Goal: Task Accomplishment & Management: Complete application form

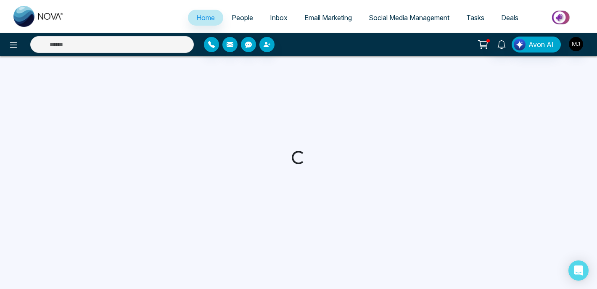
select select "*"
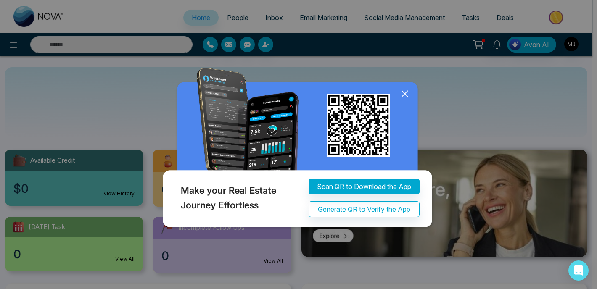
click at [406, 96] on icon at bounding box center [404, 93] width 13 height 13
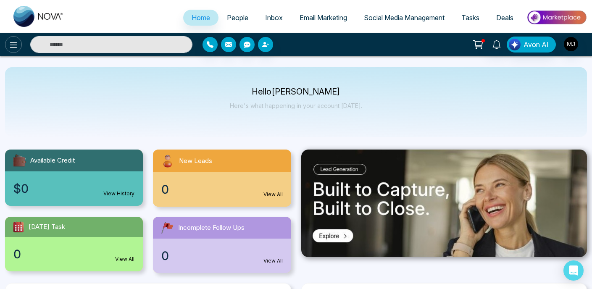
click at [12, 42] on icon at bounding box center [13, 45] width 7 height 6
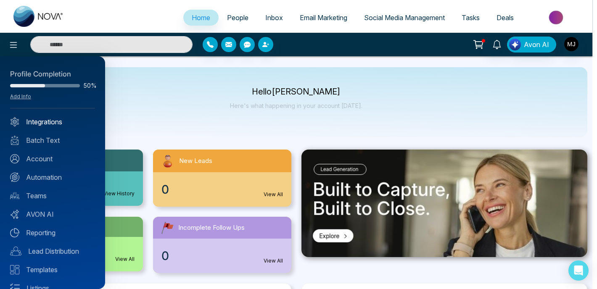
click at [47, 124] on link "Integrations" at bounding box center [52, 122] width 85 height 10
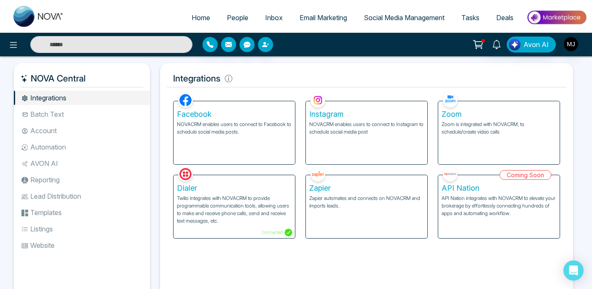
click at [250, 126] on p "NOVACRM enables users to connect to Facebook to schedule social media posts." at bounding box center [234, 128] width 115 height 15
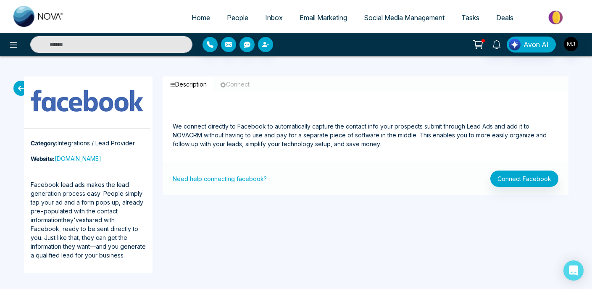
click at [512, 175] on button "Connect Facebook" at bounding box center [525, 179] width 68 height 16
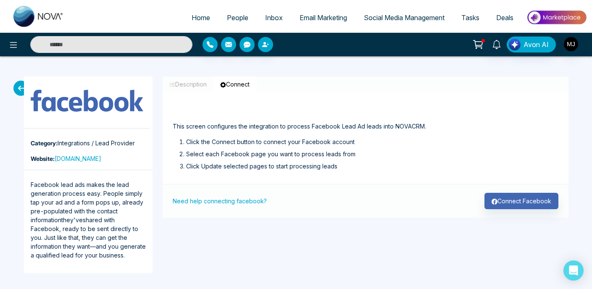
click at [521, 206] on button "Connect Facebook" at bounding box center [522, 201] width 74 height 16
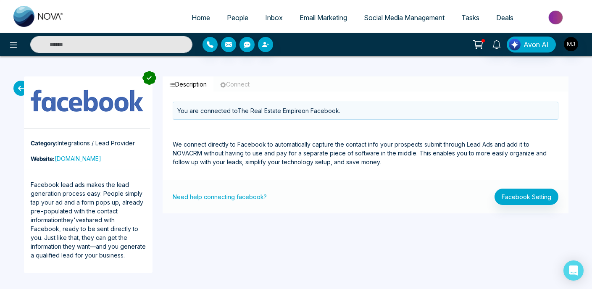
click at [298, 156] on p "We connect directly to Facebook to automatically capture the contact info your …" at bounding box center [366, 143] width 386 height 47
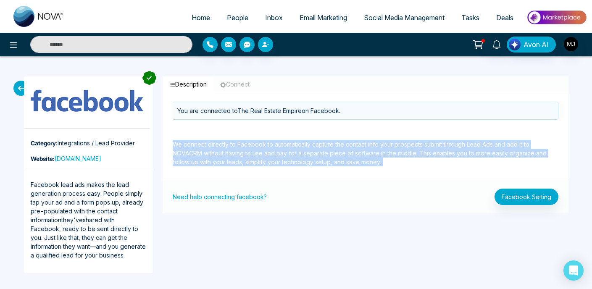
click at [346, 156] on p "We connect directly to Facebook to automatically capture the contact info your …" at bounding box center [366, 143] width 386 height 47
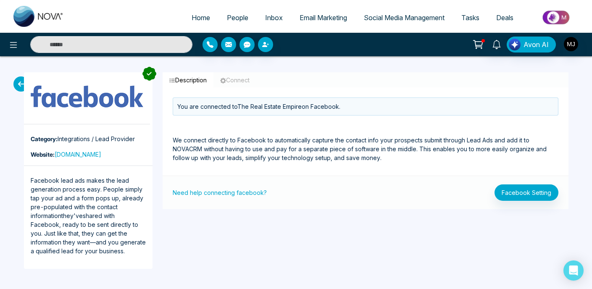
scroll to position [4, 0]
click at [220, 144] on p "We connect directly to Facebook to automatically capture the contact info your …" at bounding box center [366, 139] width 386 height 47
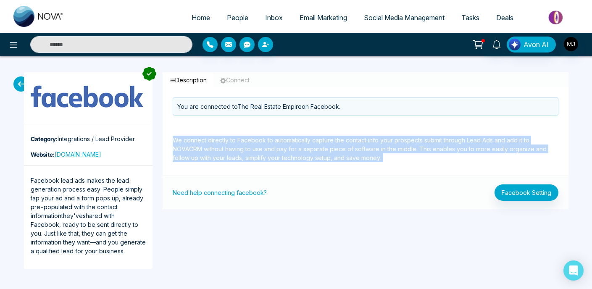
click at [381, 150] on p "We connect directly to Facebook to automatically capture the contact info your …" at bounding box center [366, 139] width 386 height 47
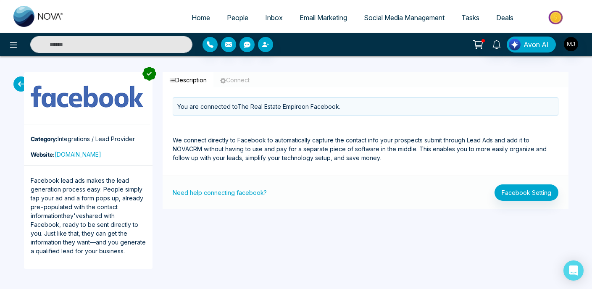
click at [539, 196] on button "Facebook Setting" at bounding box center [527, 193] width 64 height 16
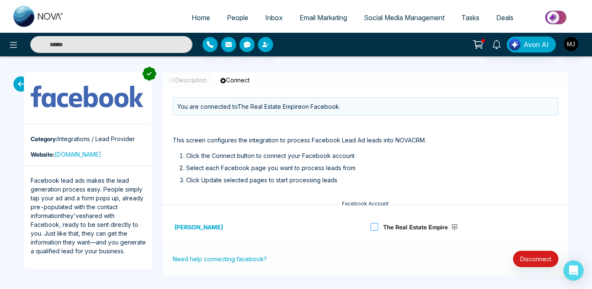
click at [374, 227] on span at bounding box center [375, 227] width 8 height 8
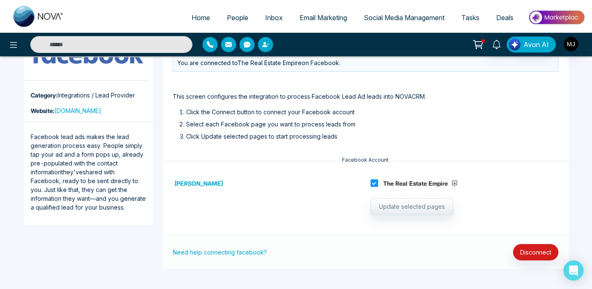
scroll to position [48, 0]
click at [400, 206] on button "Update selected pages" at bounding box center [412, 206] width 83 height 17
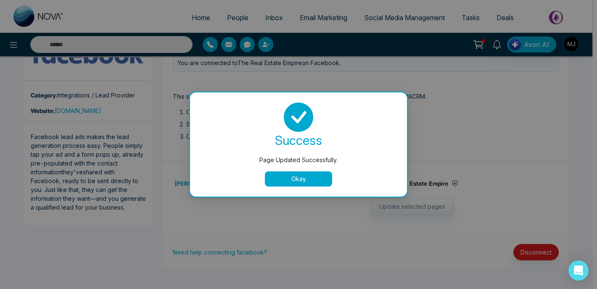
click at [317, 171] on div "success Page Updated Successfully. Okay" at bounding box center [298, 145] width 197 height 84
click at [309, 177] on button "Okay" at bounding box center [298, 178] width 67 height 15
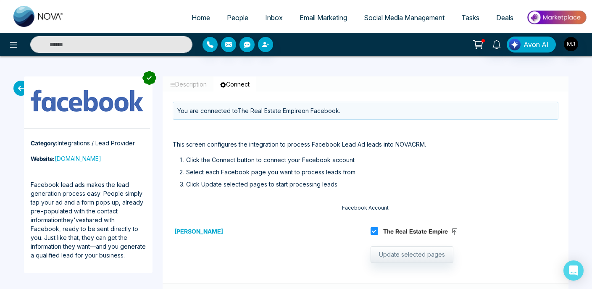
scroll to position [0, 0]
click at [189, 83] on button "Description" at bounding box center [188, 84] width 51 height 16
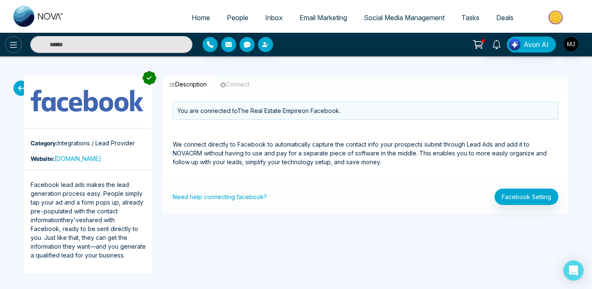
click at [21, 45] on button at bounding box center [13, 44] width 17 height 17
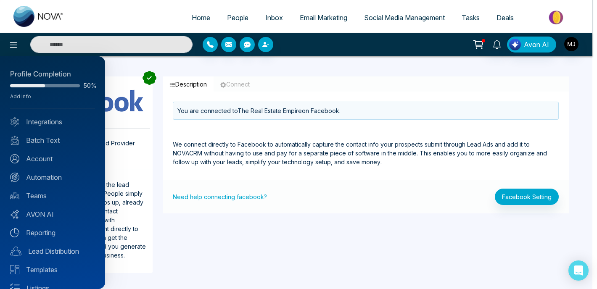
click at [201, 62] on div at bounding box center [298, 144] width 597 height 289
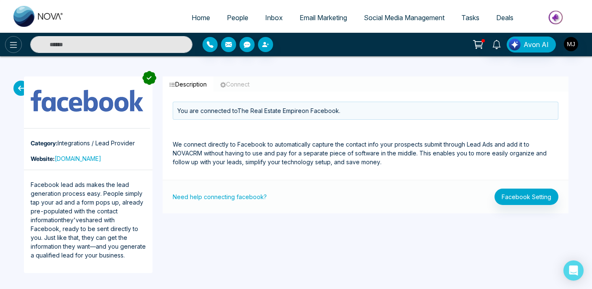
click at [7, 45] on button at bounding box center [13, 44] width 17 height 17
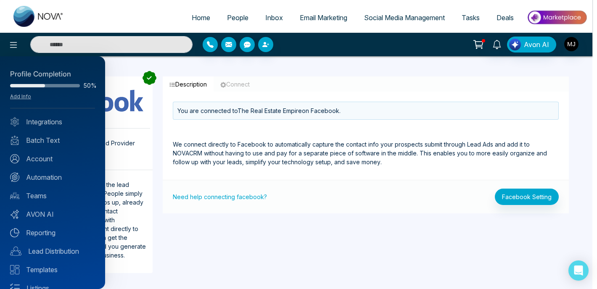
click at [248, 62] on div at bounding box center [298, 144] width 597 height 289
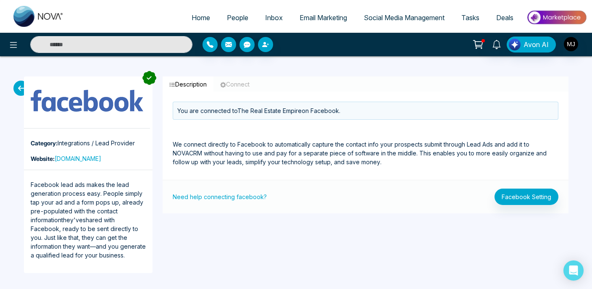
click at [195, 21] on span "Home" at bounding box center [201, 17] width 18 height 8
select select "*"
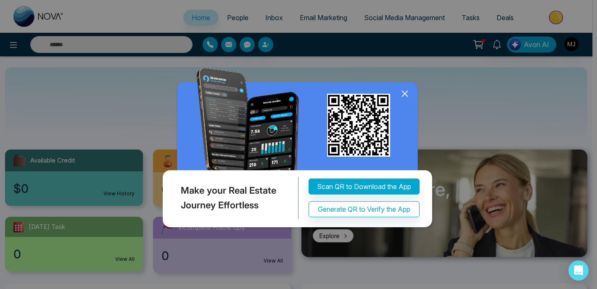
click at [404, 90] on icon at bounding box center [404, 93] width 13 height 13
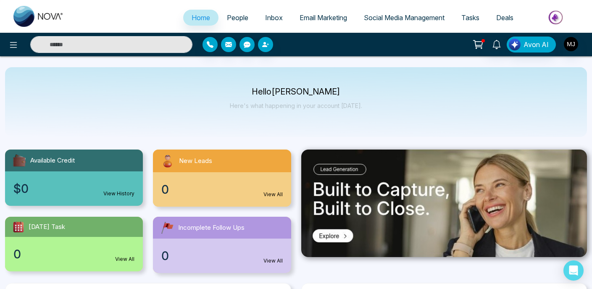
click at [301, 90] on p "Hello [PERSON_NAME]" at bounding box center [296, 91] width 132 height 7
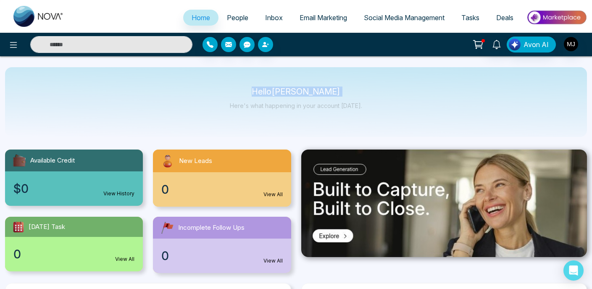
click at [321, 95] on p "Hello [PERSON_NAME]" at bounding box center [296, 91] width 132 height 7
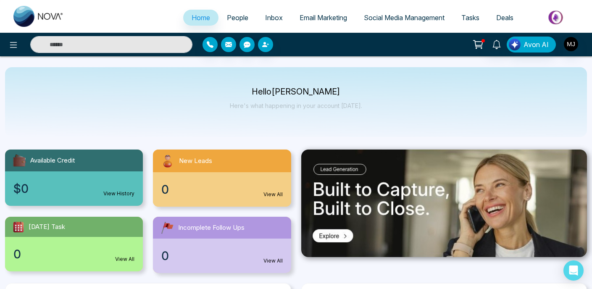
click at [321, 95] on p "Hello [PERSON_NAME]" at bounding box center [296, 91] width 132 height 7
click at [327, 101] on div "Hello [PERSON_NAME] Here's what happening in your account [DATE]." at bounding box center [296, 102] width 132 height 28
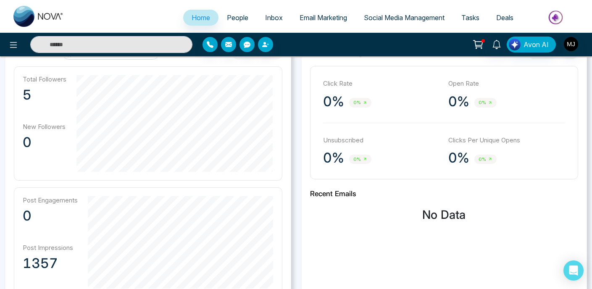
scroll to position [221, 0]
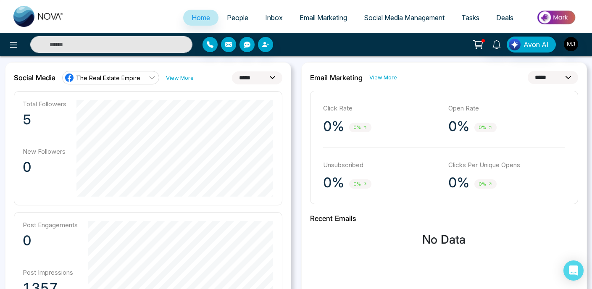
click at [231, 18] on span "People" at bounding box center [237, 17] width 21 height 8
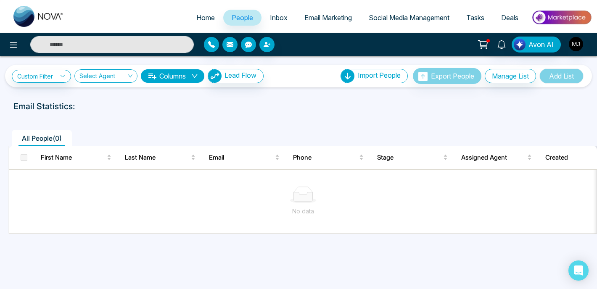
click at [445, 127] on div "All People ( 0 )" at bounding box center [298, 134] width 590 height 21
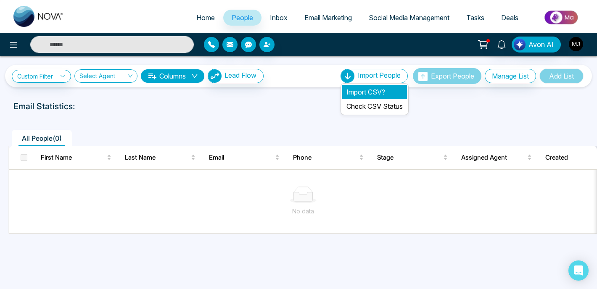
click at [367, 91] on li "Import CSV?" at bounding box center [374, 92] width 65 height 14
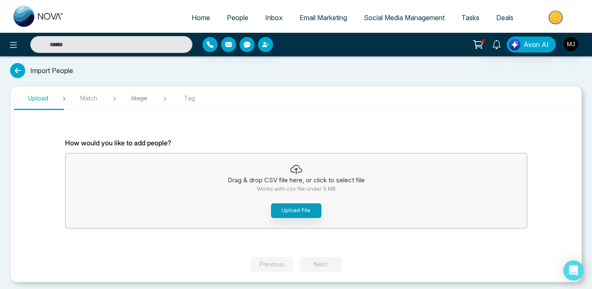
click at [304, 213] on button "Upload File" at bounding box center [296, 210] width 50 height 15
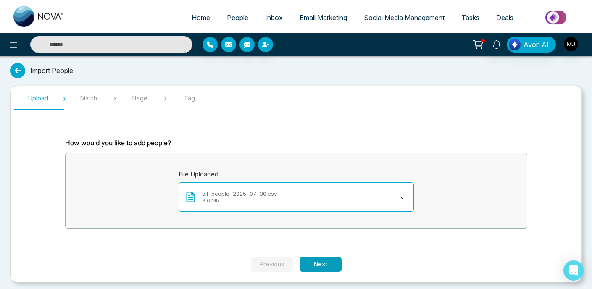
click at [321, 264] on button "Next" at bounding box center [321, 264] width 42 height 15
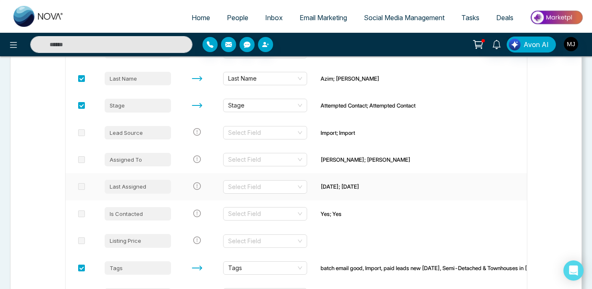
scroll to position [214, 0]
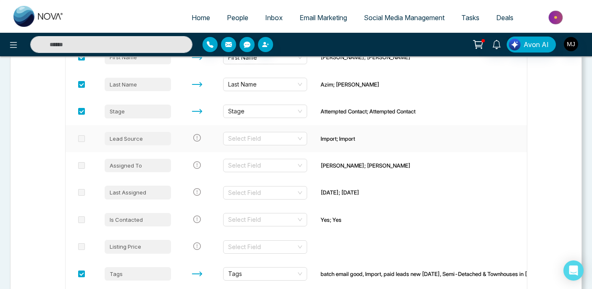
click at [81, 138] on span at bounding box center [81, 138] width 7 height 7
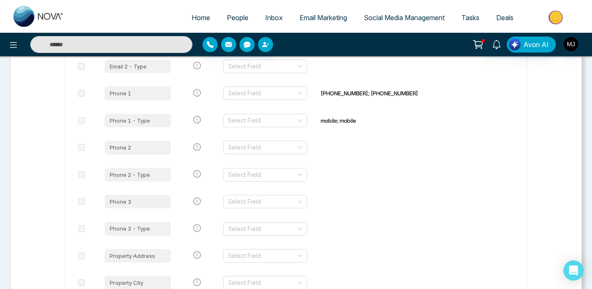
scroll to position [549, 0]
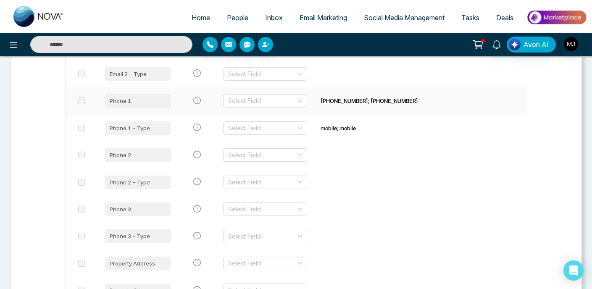
click at [83, 98] on span at bounding box center [81, 101] width 7 height 7
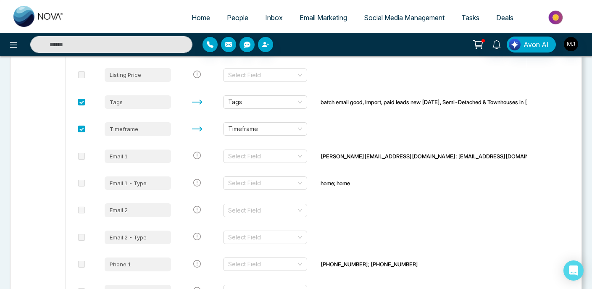
scroll to position [389, 0]
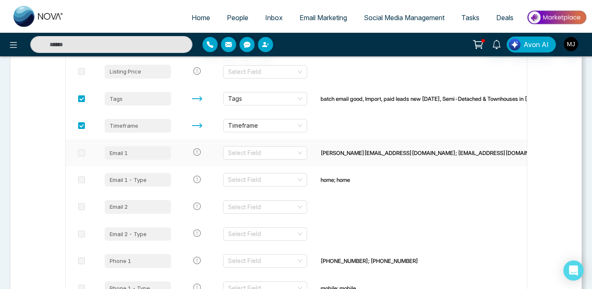
click at [81, 153] on span at bounding box center [81, 153] width 7 height 7
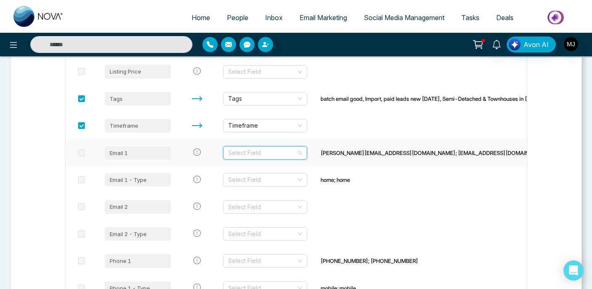
click at [266, 153] on input "search" at bounding box center [262, 153] width 68 height 13
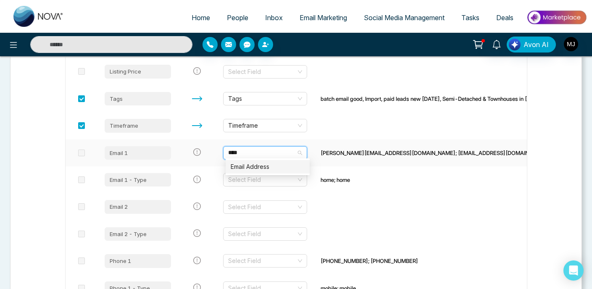
type input "*****"
click at [284, 164] on div "Email Address" at bounding box center [268, 166] width 74 height 9
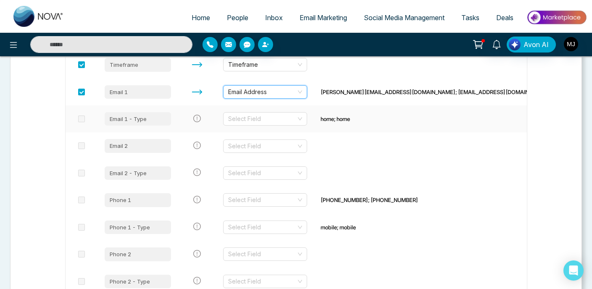
scroll to position [459, 0]
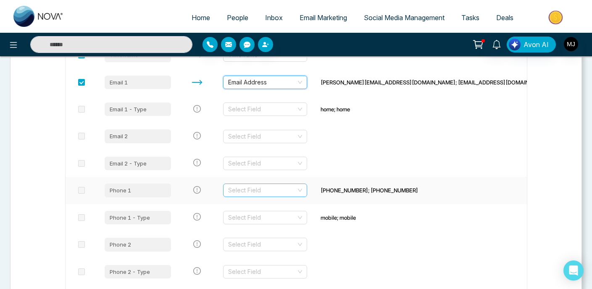
click at [257, 187] on input "search" at bounding box center [262, 190] width 68 height 13
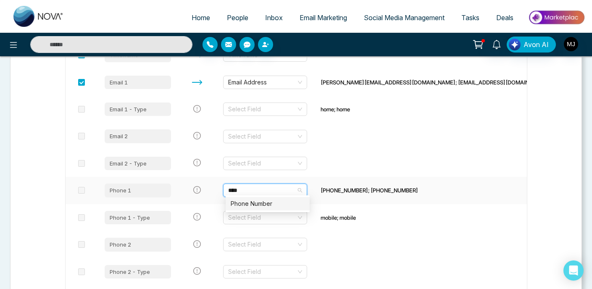
type input "*****"
click at [258, 204] on div "Phone Number" at bounding box center [268, 203] width 74 height 9
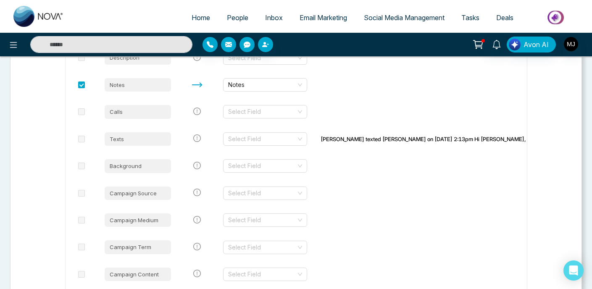
scroll to position [1044, 0]
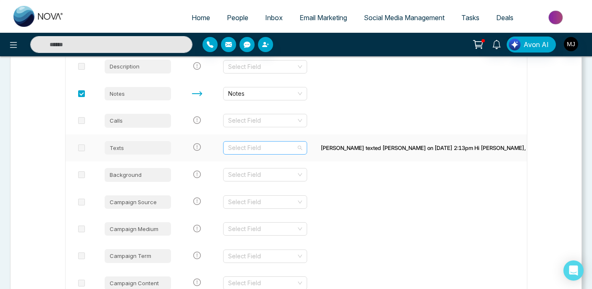
click at [257, 142] on input "search" at bounding box center [262, 148] width 68 height 13
type input "*"
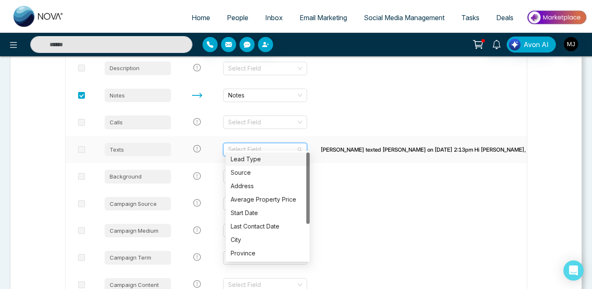
scroll to position [1042, 0]
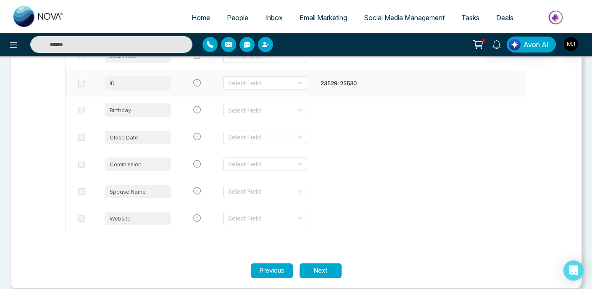
scroll to position [1379, 0]
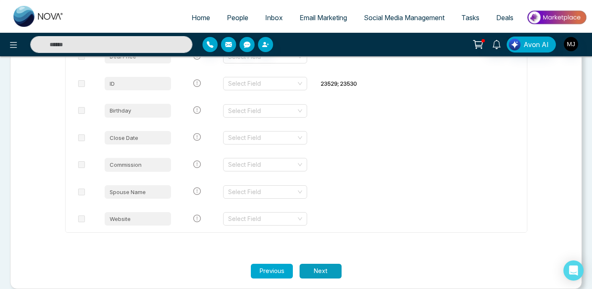
click at [314, 264] on button "Next" at bounding box center [321, 271] width 42 height 15
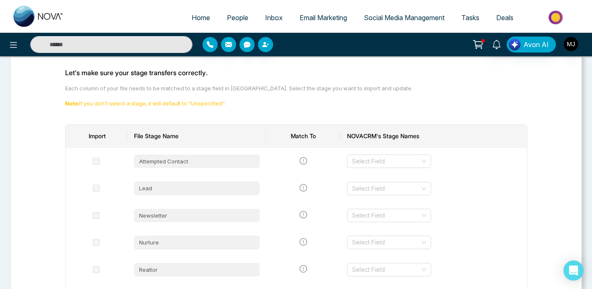
scroll to position [70, 0]
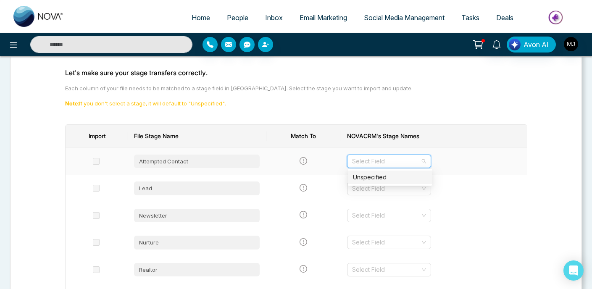
click at [366, 166] on input "search" at bounding box center [386, 161] width 68 height 13
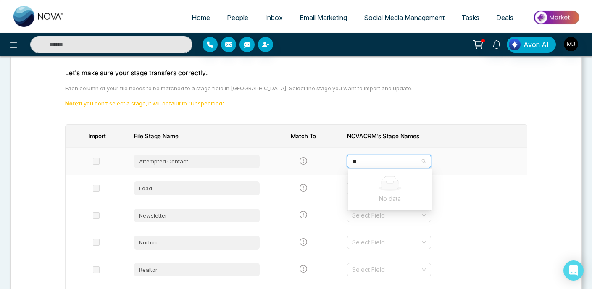
type input "*"
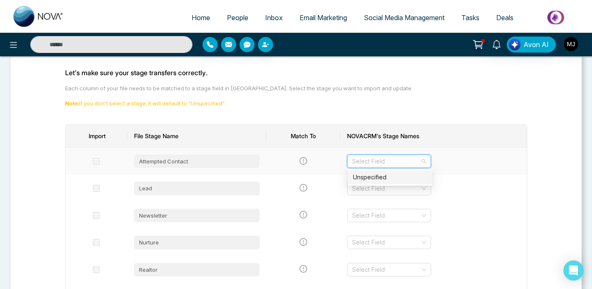
click at [334, 166] on td at bounding box center [303, 161] width 74 height 27
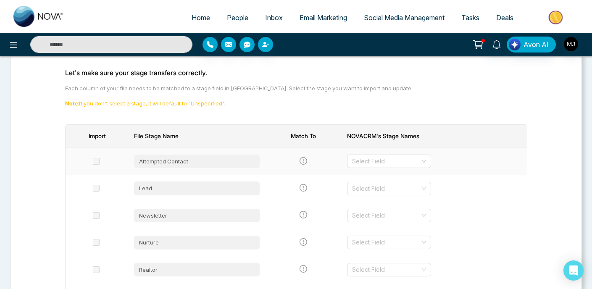
click at [96, 161] on span at bounding box center [96, 161] width 7 height 7
click at [368, 163] on input "search" at bounding box center [386, 161] width 68 height 13
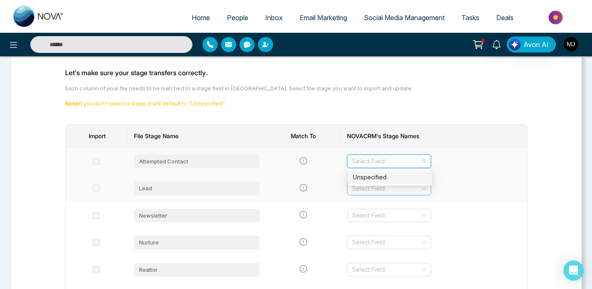
click at [369, 186] on input "search" at bounding box center [386, 188] width 68 height 13
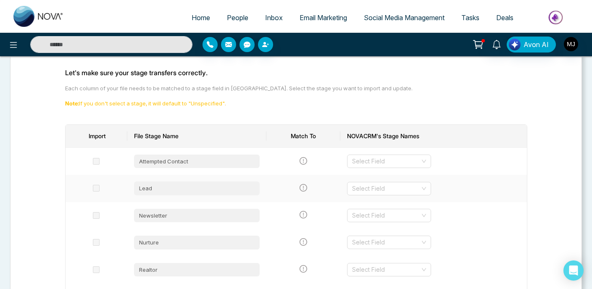
click at [322, 190] on td at bounding box center [303, 188] width 74 height 27
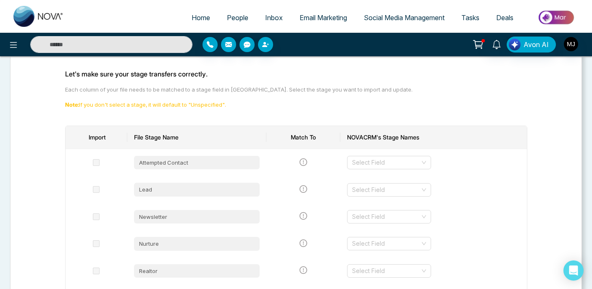
scroll to position [97, 0]
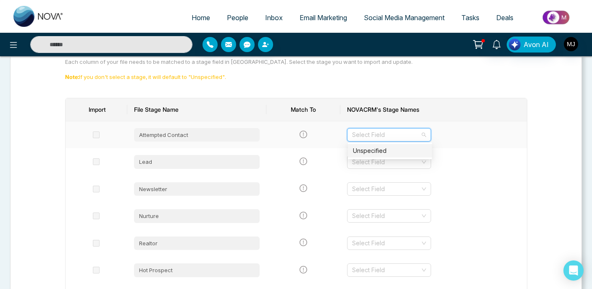
click at [382, 134] on input "search" at bounding box center [386, 135] width 68 height 13
click at [380, 148] on div "Unspecified" at bounding box center [390, 150] width 74 height 9
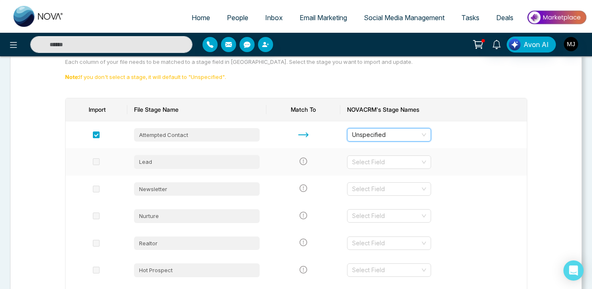
click at [380, 168] on td "Select Field" at bounding box center [433, 161] width 187 height 27
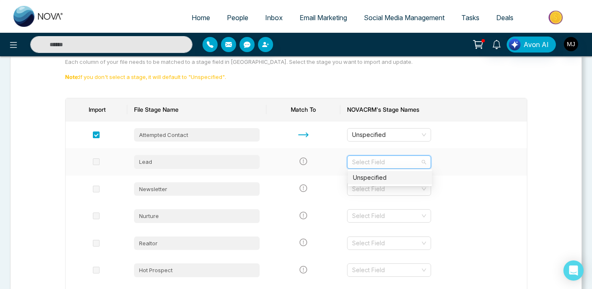
click at [380, 167] on input "search" at bounding box center [386, 162] width 68 height 13
click at [381, 182] on div "Unspecified" at bounding box center [390, 177] width 74 height 9
click at [384, 189] on input "search" at bounding box center [386, 189] width 68 height 13
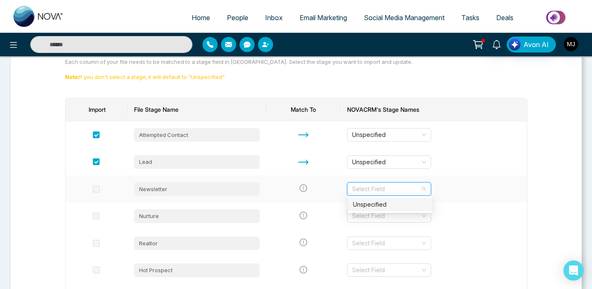
click at [383, 201] on div "Unspecified" at bounding box center [390, 204] width 74 height 9
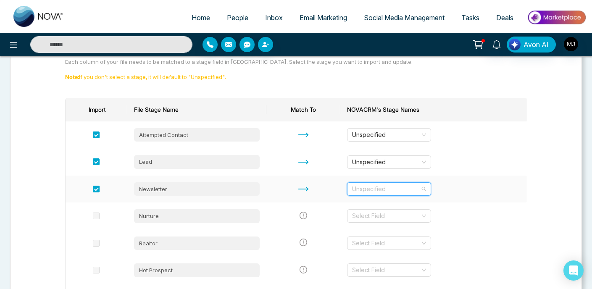
click at [383, 188] on span "Unspecified" at bounding box center [389, 189] width 74 height 13
click at [382, 161] on span "Unspecified" at bounding box center [389, 162] width 74 height 13
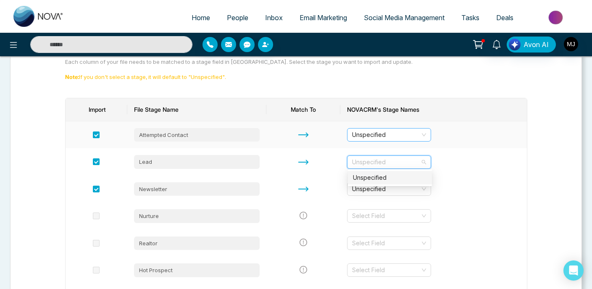
click at [377, 141] on div "Unspecified" at bounding box center [389, 134] width 84 height 13
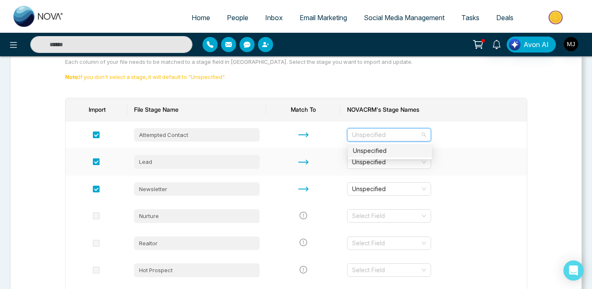
click at [469, 150] on td "Unspecified" at bounding box center [433, 161] width 187 height 27
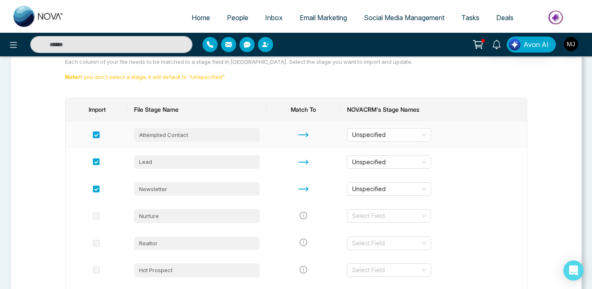
click at [95, 133] on span at bounding box center [96, 135] width 7 height 7
click at [97, 134] on span at bounding box center [96, 135] width 7 height 7
click at [96, 134] on span at bounding box center [96, 135] width 7 height 7
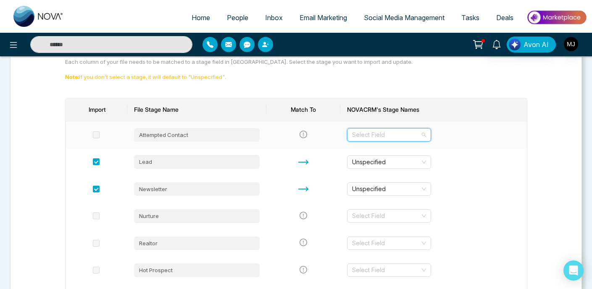
click at [378, 137] on input "search" at bounding box center [386, 135] width 68 height 13
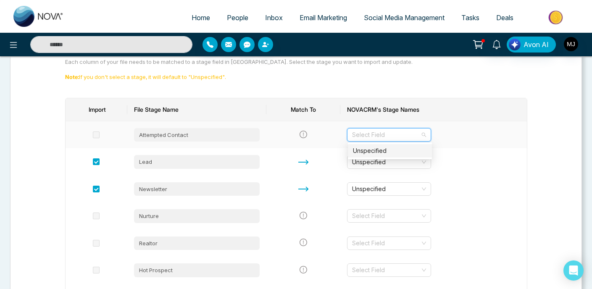
click at [379, 155] on div "Unspecified" at bounding box center [390, 150] width 74 height 9
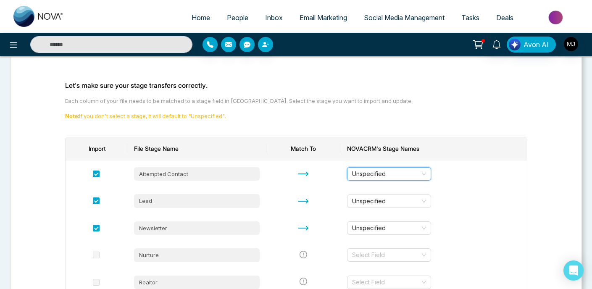
scroll to position [36, 0]
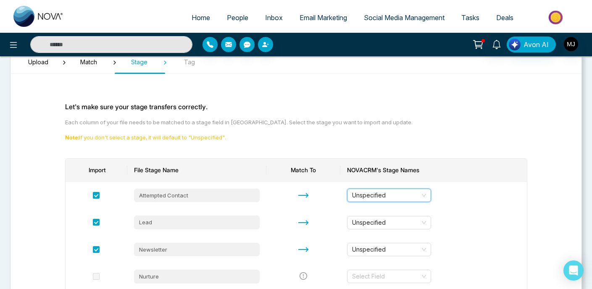
click at [153, 134] on p "Note: If you don't select a stage, it will default to "Unspecified"." at bounding box center [296, 138] width 462 height 8
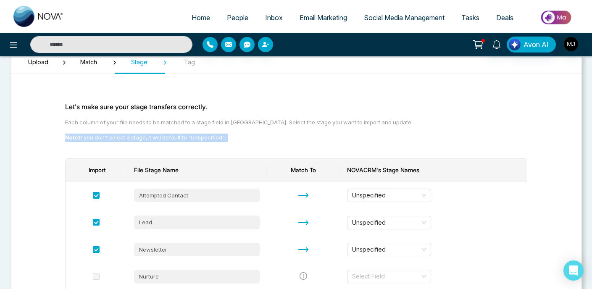
click at [187, 138] on p "Note: If you don't select a stage, it will default to "Unspecified"." at bounding box center [296, 138] width 462 height 8
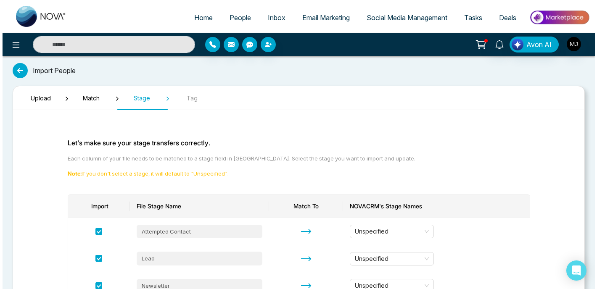
scroll to position [0, 0]
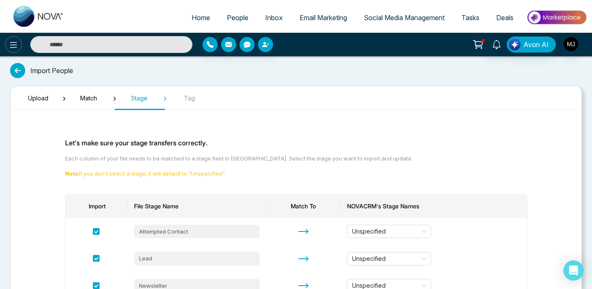
click at [15, 46] on icon at bounding box center [13, 45] width 10 height 10
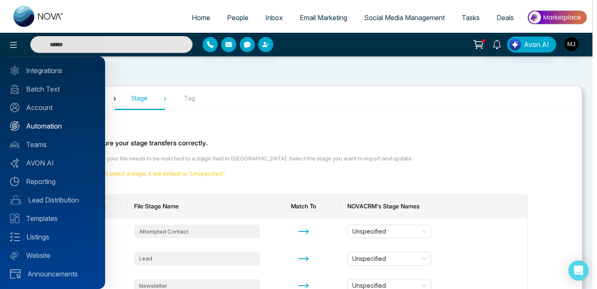
scroll to position [51, 0]
click at [55, 114] on div "Profile Completion 50% Add Info Integrations Batch Text Account Automation Team…" at bounding box center [52, 172] width 105 height 233
click at [51, 112] on link "Account" at bounding box center [52, 108] width 85 height 10
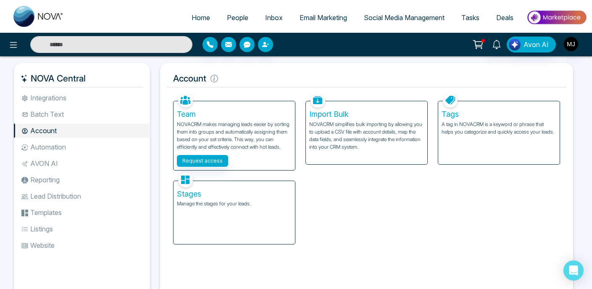
click at [60, 195] on li "Lead Distribution" at bounding box center [82, 196] width 136 height 14
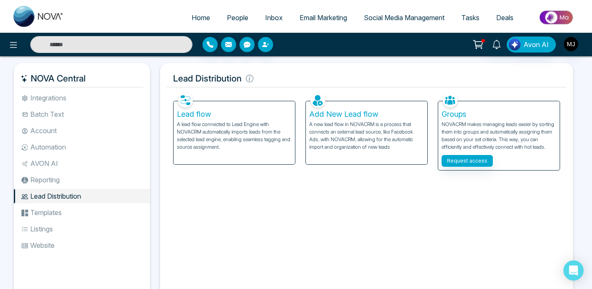
click at [61, 211] on li "Templates" at bounding box center [82, 213] width 136 height 14
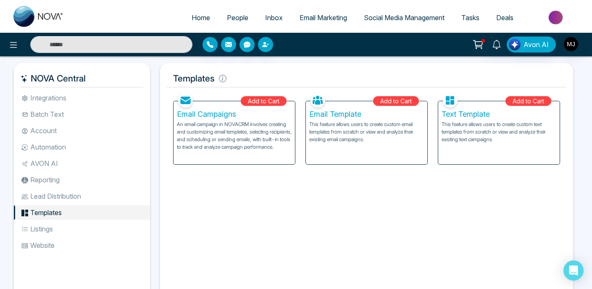
click at [58, 228] on li "Listings" at bounding box center [82, 229] width 136 height 14
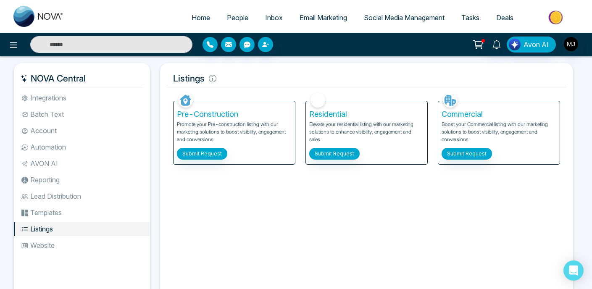
click at [60, 246] on li "Website" at bounding box center [82, 245] width 136 height 14
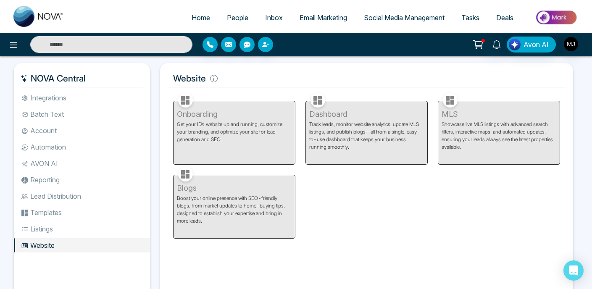
click at [50, 111] on li "Batch Text" at bounding box center [82, 114] width 136 height 14
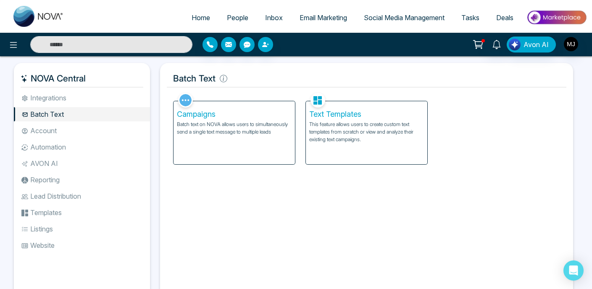
click at [51, 100] on li "Integrations" at bounding box center [82, 98] width 136 height 14
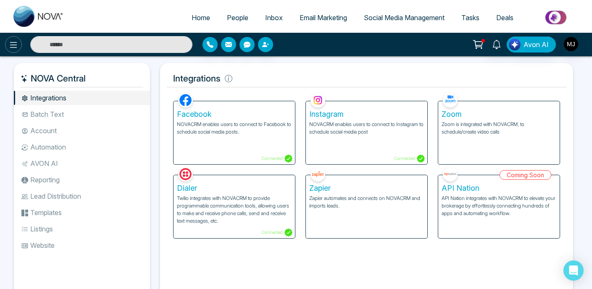
click at [12, 47] on icon at bounding box center [13, 45] width 10 height 10
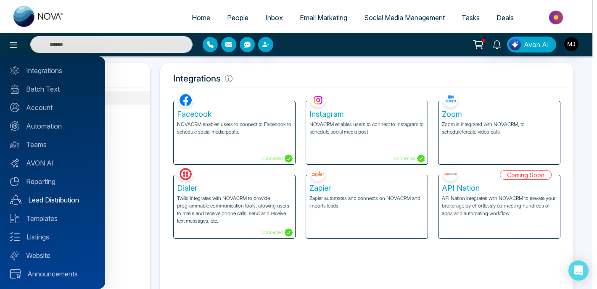
scroll to position [51, 0]
click at [54, 204] on link "Lead Distribution" at bounding box center [52, 200] width 85 height 10
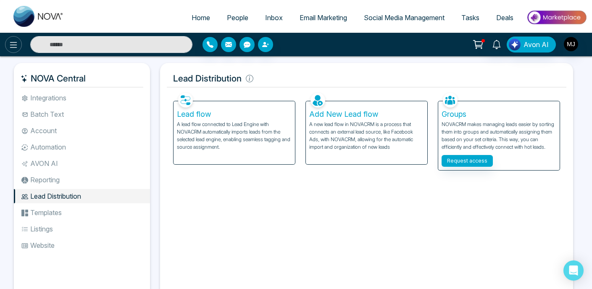
click at [15, 40] on icon at bounding box center [13, 45] width 10 height 10
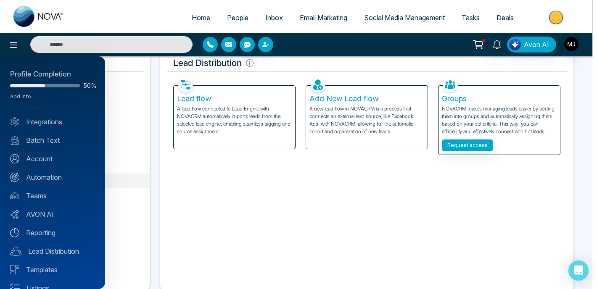
scroll to position [0, 0]
click at [222, 182] on div at bounding box center [298, 144] width 597 height 289
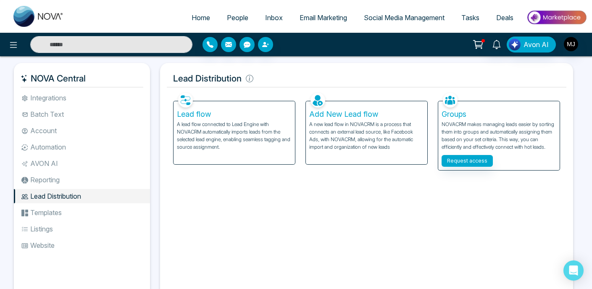
scroll to position [0, 0]
click at [575, 49] on img "button" at bounding box center [571, 44] width 14 height 14
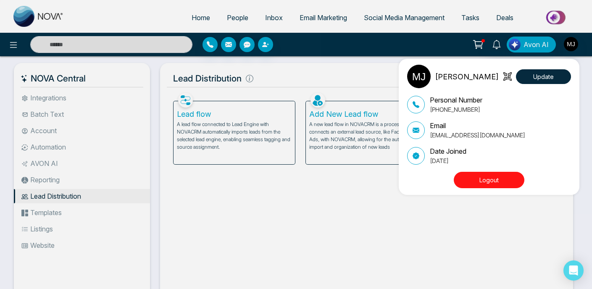
click at [575, 49] on div "[PERSON_NAME][DEMOGRAPHIC_DATA] Update Personal Number [PHONE_NUMBER] Email [EM…" at bounding box center [296, 144] width 592 height 289
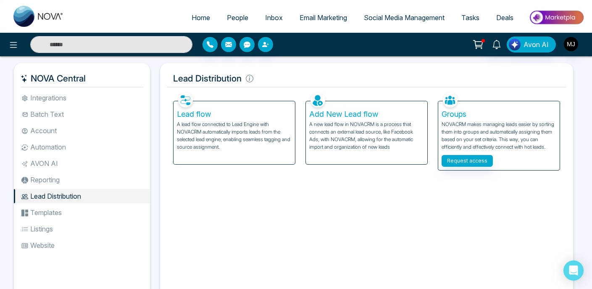
scroll to position [9, 0]
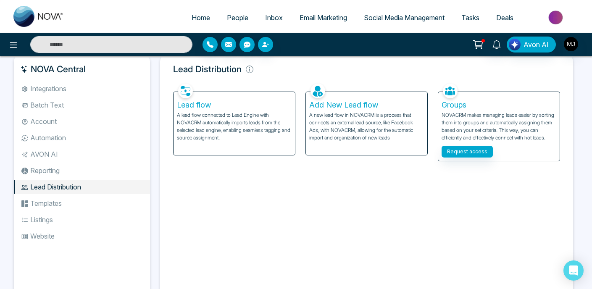
click at [65, 124] on li "Account" at bounding box center [82, 121] width 136 height 14
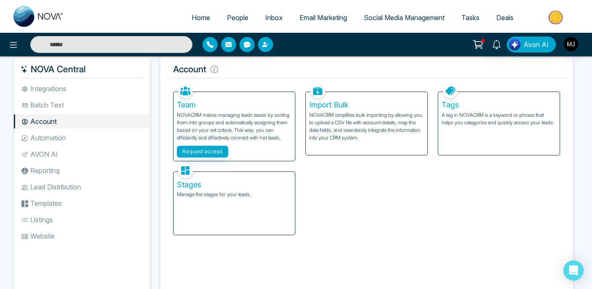
click at [240, 184] on div "Stages Manage the stages for your leads." at bounding box center [234, 203] width 121 height 63
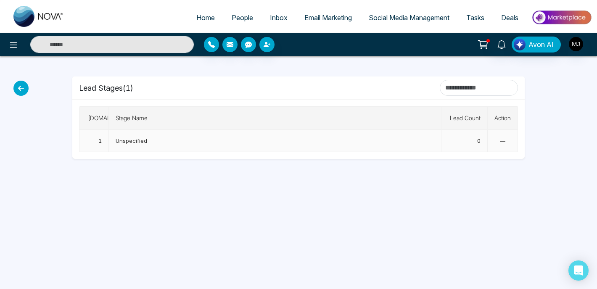
click at [501, 142] on span "—" at bounding box center [502, 140] width 5 height 7
click at [268, 125] on th "Stage Name" at bounding box center [275, 118] width 332 height 23
click at [457, 87] on input at bounding box center [479, 88] width 78 height 16
click at [176, 91] on div "Lead Stages ( 1 )" at bounding box center [298, 88] width 439 height 16
click at [157, 140] on td "Unspecified" at bounding box center [275, 141] width 332 height 22
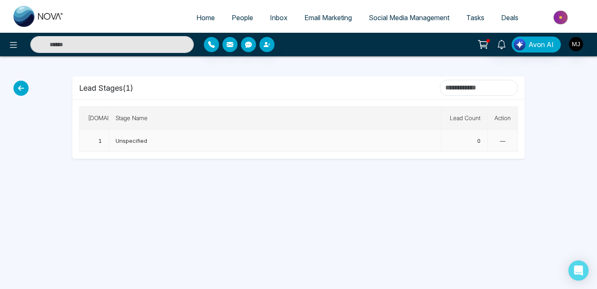
click at [100, 140] on td "1" at bounding box center [93, 141] width 29 height 22
click at [171, 142] on td "Unspecified" at bounding box center [275, 141] width 332 height 22
click at [440, 87] on input at bounding box center [479, 88] width 78 height 16
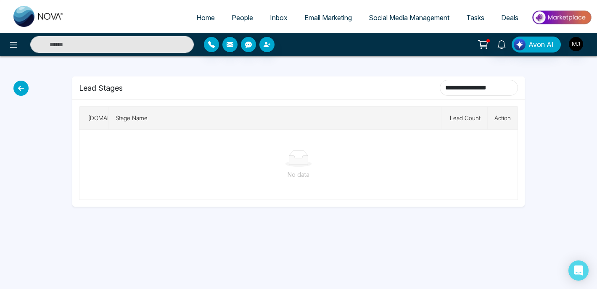
type input "**********"
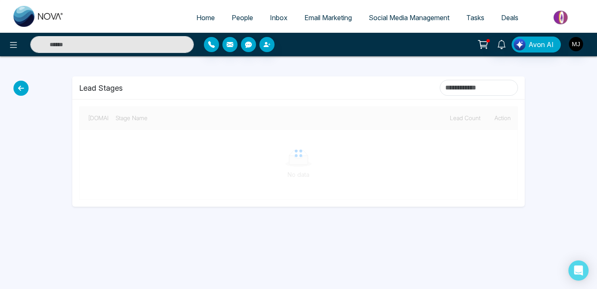
click at [353, 101] on div "[DOMAIN_NAME] Stage Name Lead Count Action No data" at bounding box center [298, 153] width 452 height 107
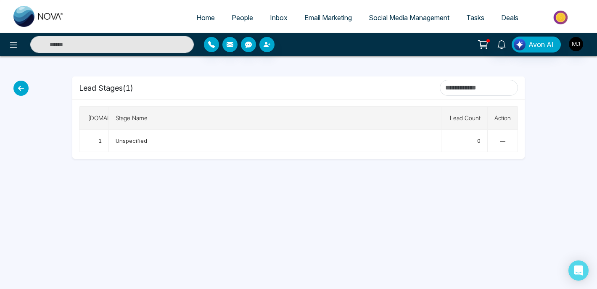
click at [22, 90] on icon at bounding box center [20, 88] width 15 height 15
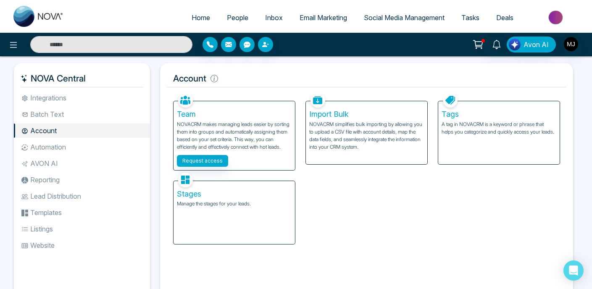
click at [214, 215] on div "Stages Manage the stages for your leads." at bounding box center [234, 212] width 121 height 63
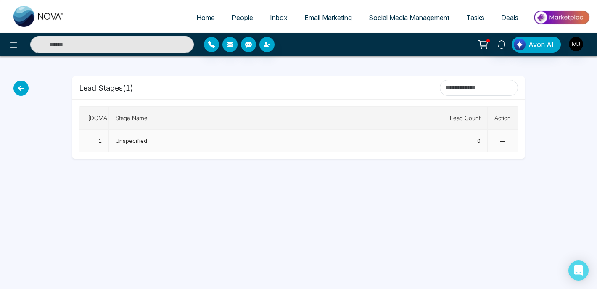
click at [148, 143] on td "Unspecified" at bounding box center [275, 141] width 332 height 22
click at [134, 141] on span "Unspecified" at bounding box center [132, 140] width 32 height 7
click at [479, 137] on td "0" at bounding box center [464, 141] width 46 height 22
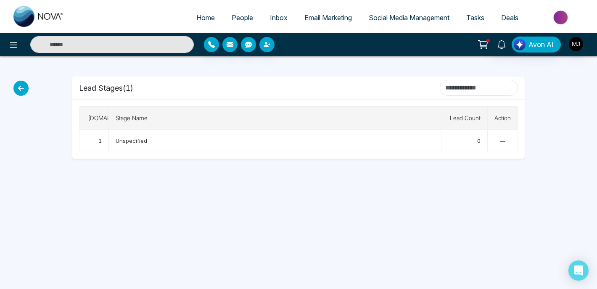
click at [452, 94] on input at bounding box center [479, 88] width 78 height 16
click at [22, 87] on icon at bounding box center [20, 88] width 15 height 15
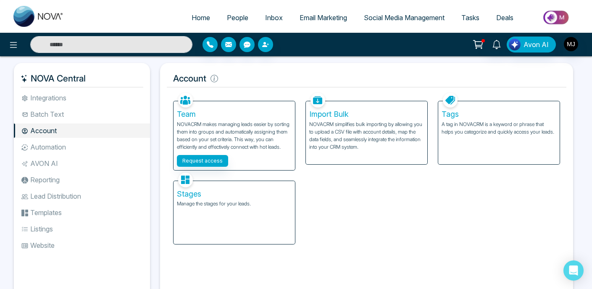
click at [60, 116] on li "Batch Text" at bounding box center [82, 114] width 136 height 14
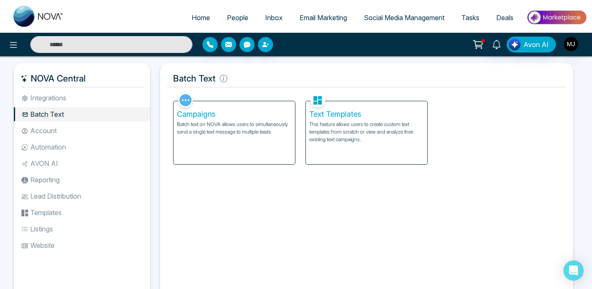
click at [61, 103] on li "Integrations" at bounding box center [82, 98] width 136 height 14
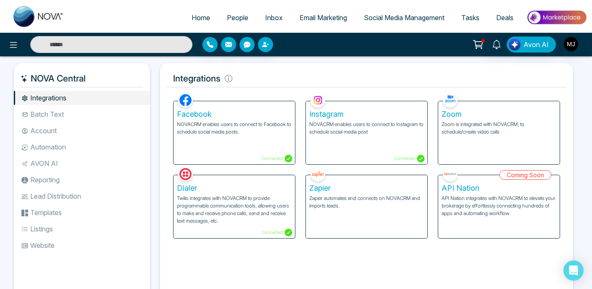
click at [53, 166] on li "AVON AI" at bounding box center [82, 163] width 136 height 14
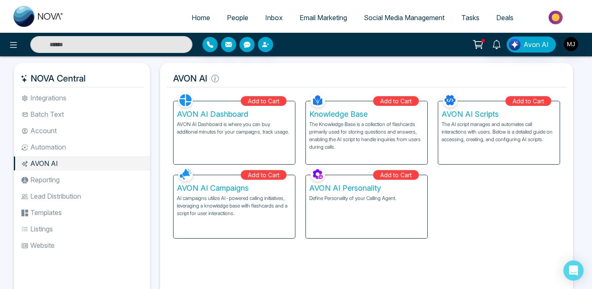
click at [57, 148] on li "Automation" at bounding box center [82, 147] width 136 height 14
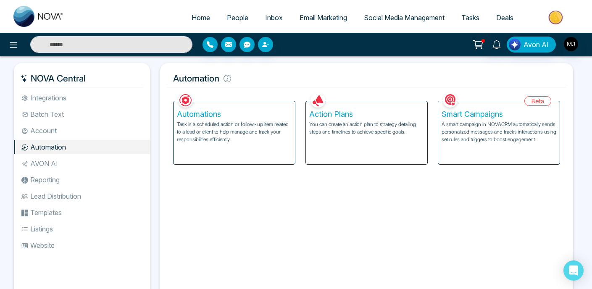
click at [65, 174] on li "Reporting" at bounding box center [82, 180] width 136 height 14
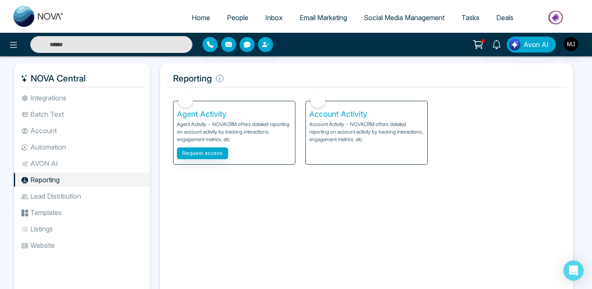
click at [65, 160] on li "AVON AI" at bounding box center [82, 163] width 136 height 14
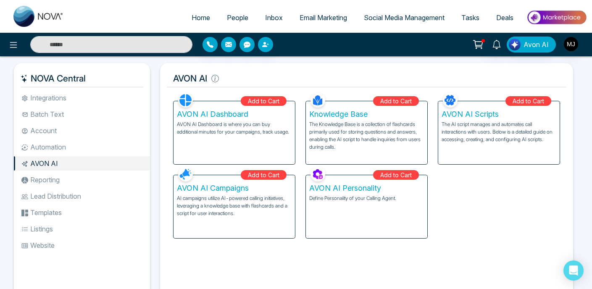
click at [67, 181] on li "Reporting" at bounding box center [82, 180] width 136 height 14
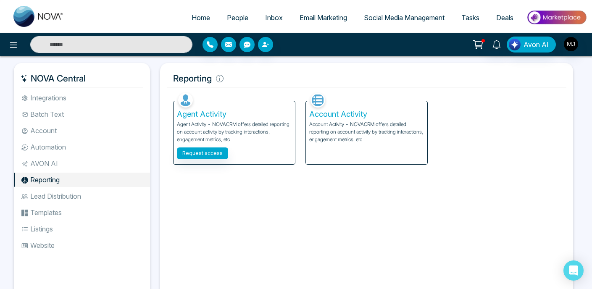
click at [59, 195] on li "Lead Distribution" at bounding box center [82, 196] width 136 height 14
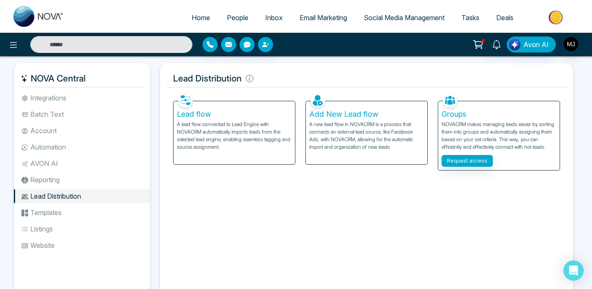
click at [64, 211] on li "Templates" at bounding box center [82, 213] width 136 height 14
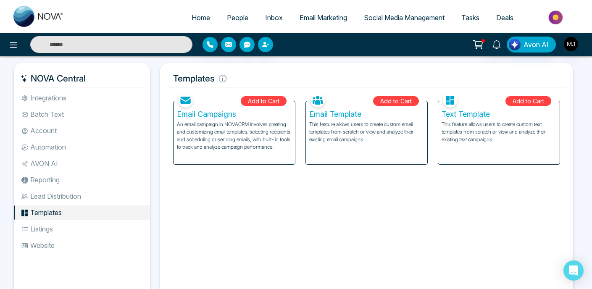
click at [61, 224] on li "Listings" at bounding box center [82, 229] width 136 height 14
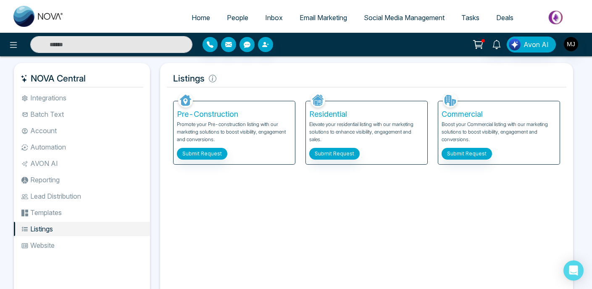
click at [58, 248] on li "Website" at bounding box center [82, 245] width 136 height 14
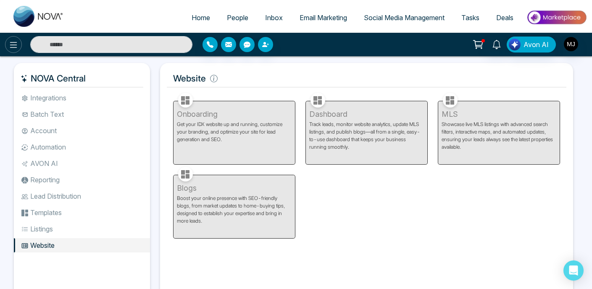
click at [10, 46] on icon at bounding box center [13, 45] width 10 height 10
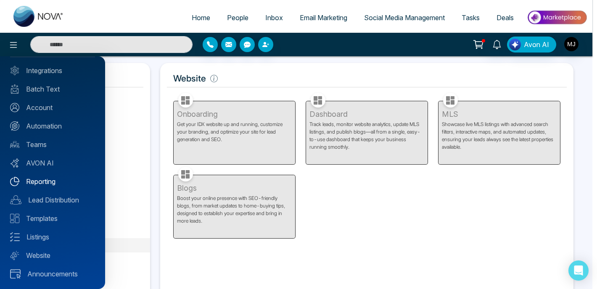
scroll to position [51, 0]
click at [41, 182] on link "Reporting" at bounding box center [52, 182] width 85 height 10
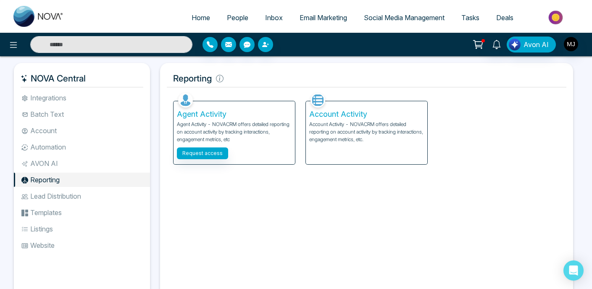
click at [474, 18] on span "Tasks" at bounding box center [471, 17] width 18 height 8
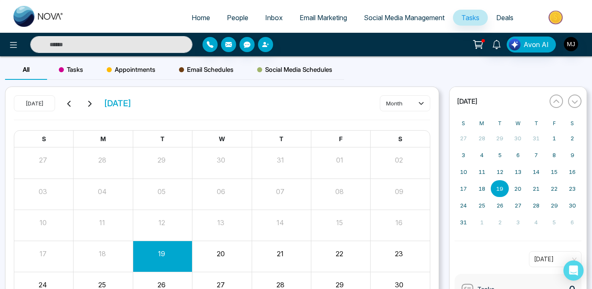
click at [509, 20] on span "Deals" at bounding box center [504, 17] width 17 height 8
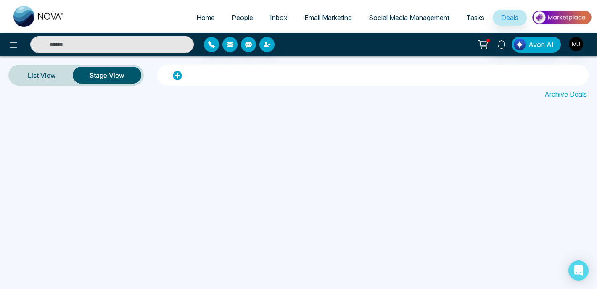
click at [277, 17] on span "Inbox" at bounding box center [279, 17] width 18 height 8
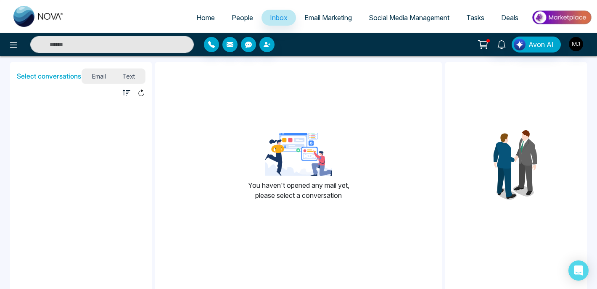
click at [206, 17] on span "Home" at bounding box center [205, 17] width 18 height 8
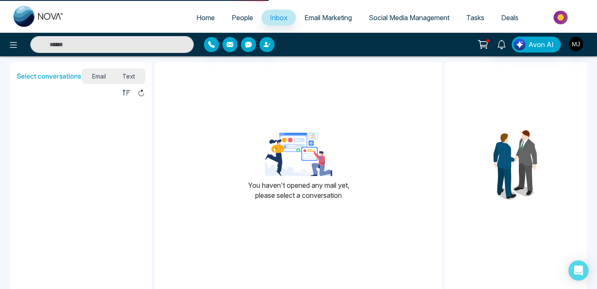
select select "*"
